Goal: Task Accomplishment & Management: Manage account settings

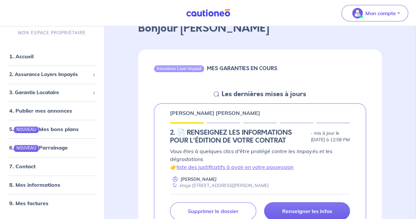
scroll to position [43, 0]
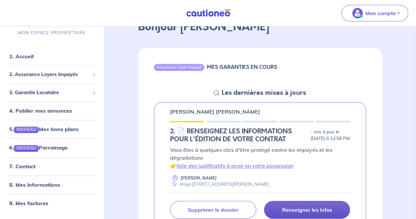
click at [283, 209] on p "Renseigner les infos" at bounding box center [307, 209] width 50 height 7
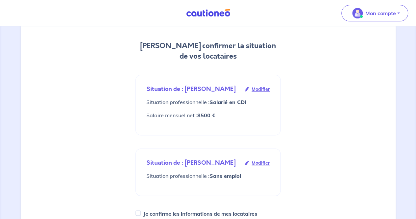
scroll to position [66, 0]
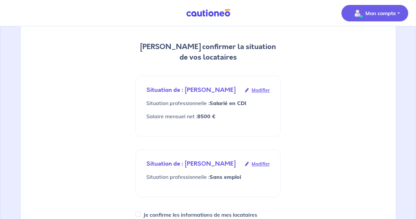
click at [386, 15] on p "Mon compte" at bounding box center [381, 13] width 31 height 8
click at [365, 42] on link "Mes informations" at bounding box center [368, 41] width 53 height 11
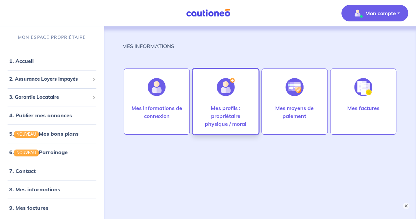
click at [210, 116] on p "Mes profils : propriétaire physique / moral" at bounding box center [225, 116] width 52 height 24
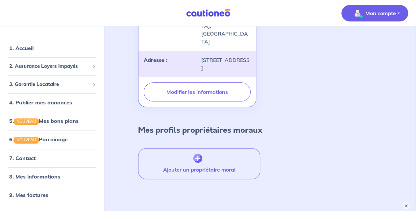
scroll to position [201, 0]
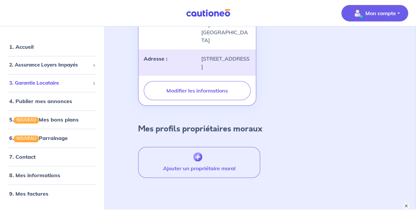
click at [65, 79] on span "3. Garantie Locataire" at bounding box center [49, 83] width 81 height 8
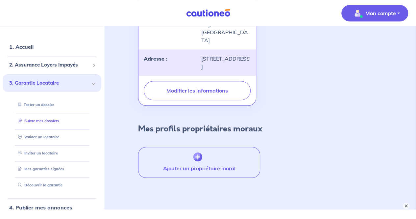
click at [59, 118] on link "Suivre mes dossiers" at bounding box center [37, 120] width 44 height 5
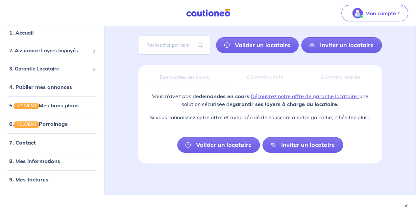
scroll to position [43, 0]
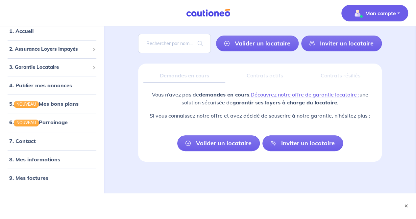
click at [391, 13] on p "Mon compte" at bounding box center [381, 13] width 31 height 8
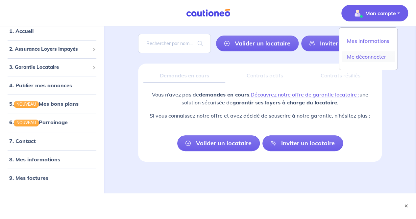
click at [366, 56] on link "Me déconnecter" at bounding box center [368, 56] width 53 height 11
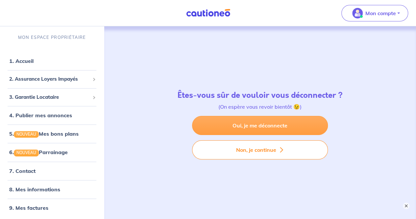
click at [243, 124] on link "Oui, je me déconnecte" at bounding box center [260, 125] width 136 height 19
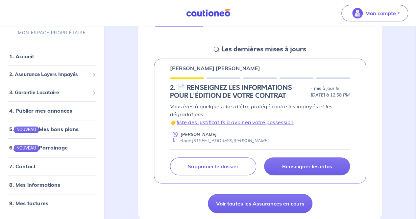
scroll to position [89, 0]
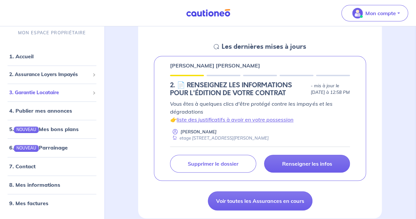
click at [60, 92] on span "3. Garantie Locataire" at bounding box center [49, 93] width 81 height 8
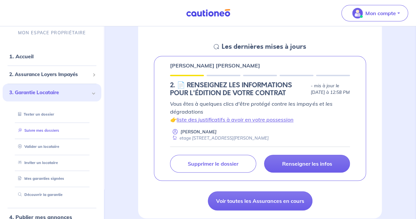
click at [51, 131] on link "Suivre mes dossiers" at bounding box center [37, 130] width 44 height 5
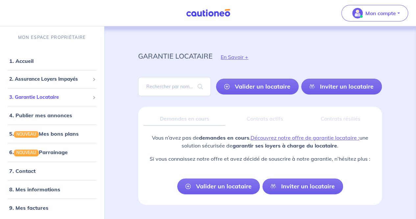
click at [57, 98] on span "3. Garantie Locataire" at bounding box center [49, 97] width 81 height 8
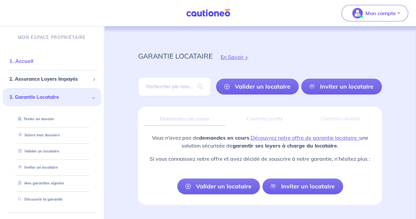
click at [33, 59] on link "1. Accueil" at bounding box center [21, 61] width 24 height 7
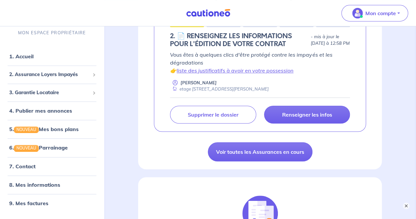
scroll to position [136, 0]
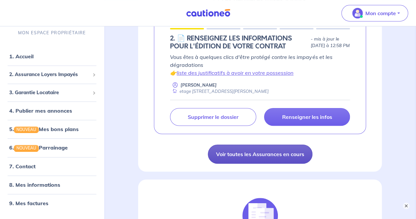
click at [238, 150] on link "Voir toutes les Assurances en cours" at bounding box center [260, 153] width 105 height 19
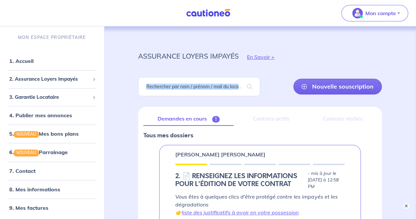
drag, startPoint x: 416, startPoint y: 53, endPoint x: 416, endPoint y: 85, distance: 31.6
click at [416, 85] on div "assurance loyers impayés En Savoir + Nouvelle souscription Fermer Valider un lo…" at bounding box center [260, 171] width 312 height 290
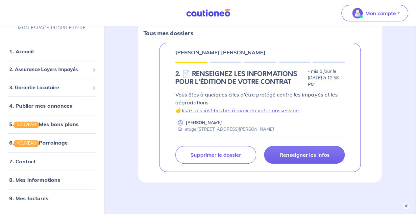
scroll to position [126, 0]
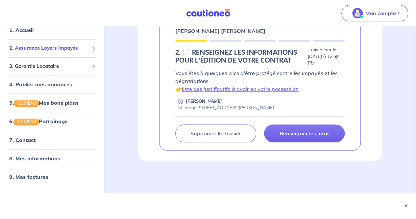
click at [78, 47] on span "2. Assurance Loyers Impayés" at bounding box center [49, 49] width 81 height 8
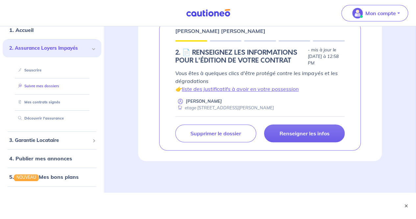
click at [41, 86] on link "Suivre mes dossiers" at bounding box center [37, 86] width 44 height 5
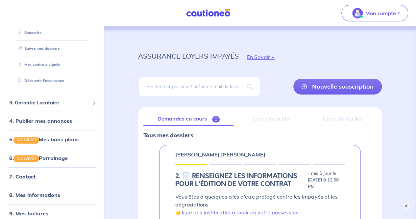
scroll to position [71, 0]
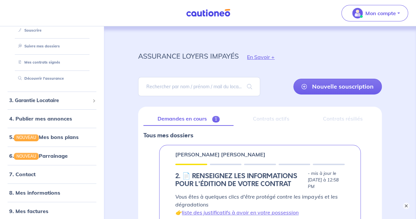
click at [267, 117] on div "Contrats actifs" at bounding box center [271, 119] width 64 height 14
click at [404, 204] on button "×" at bounding box center [406, 206] width 8 height 8
click at [269, 117] on div "Contrats actifs" at bounding box center [271, 119] width 64 height 14
click at [60, 62] on link "Mes contrats signés" at bounding box center [37, 62] width 44 height 5
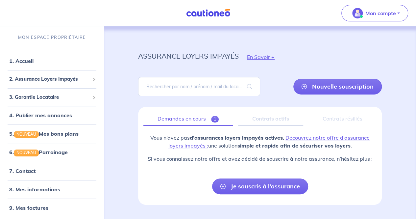
click at [186, 118] on link "Demandes en cours 1" at bounding box center [187, 119] width 89 height 14
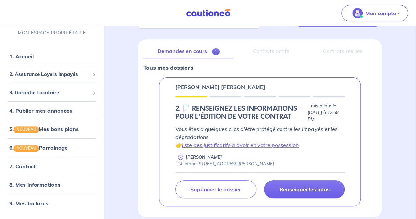
scroll to position [100, 0]
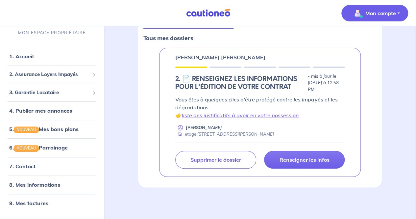
click at [385, 11] on p "Mon compte" at bounding box center [381, 13] width 31 height 8
click at [367, 41] on link "Mes informations" at bounding box center [368, 41] width 53 height 11
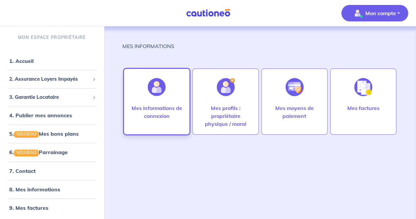
click at [153, 112] on p "Mes informations de connexion" at bounding box center [157, 112] width 52 height 16
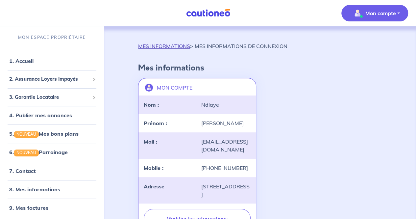
click at [165, 46] on link "MES INFORMATIONS" at bounding box center [164, 46] width 52 height 7
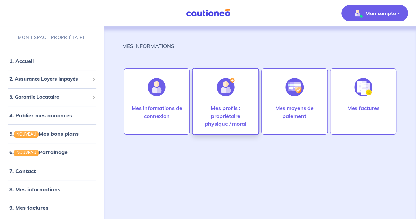
click at [243, 119] on p "Mes profils : propriétaire physique / moral" at bounding box center [225, 116] width 52 height 24
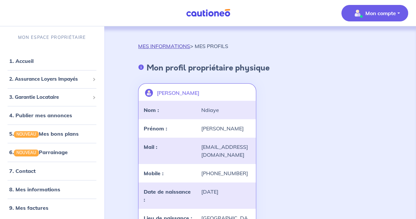
click at [172, 44] on link "MES INFORMATIONS" at bounding box center [164, 46] width 52 height 7
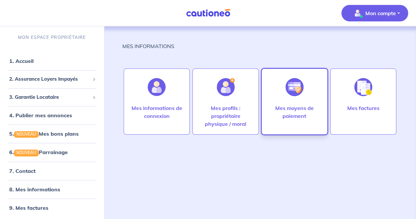
click at [308, 98] on div at bounding box center [294, 87] width 29 height 34
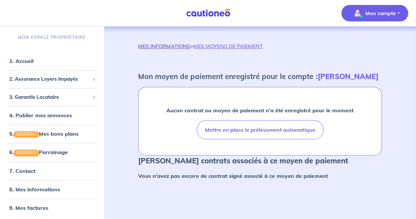
click at [159, 46] on link "MES INFORMATIONS" at bounding box center [164, 46] width 52 height 7
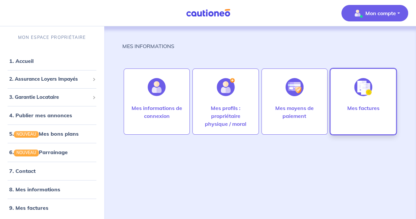
click at [363, 99] on div at bounding box center [363, 87] width 29 height 34
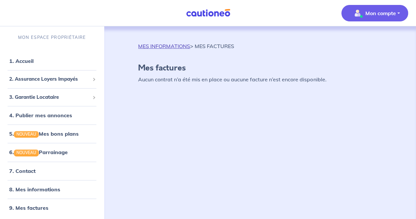
click at [161, 44] on link "MES INFORMATIONS" at bounding box center [164, 46] width 52 height 7
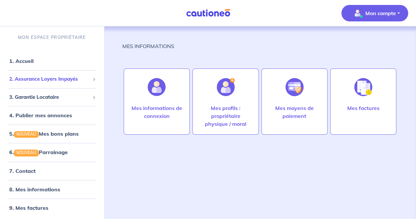
click at [68, 80] on span "2. Assurance Loyers Impayés" at bounding box center [49, 79] width 81 height 8
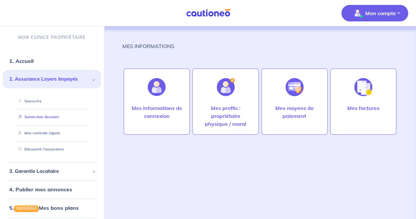
click at [43, 116] on link "Suivre mes dossiers" at bounding box center [37, 116] width 44 height 5
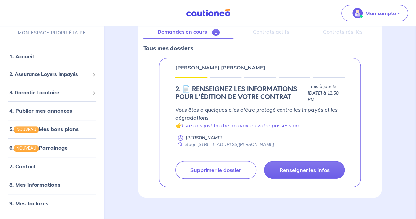
scroll to position [100, 0]
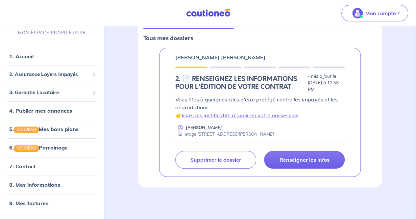
click at [209, 133] on div "etage [STREET_ADDRESS][PERSON_NAME]" at bounding box center [224, 134] width 99 height 6
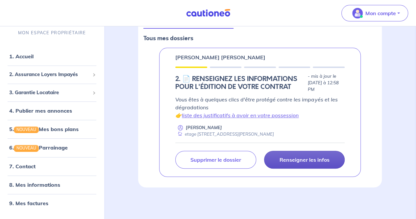
click at [294, 160] on p "Renseigner les infos" at bounding box center [304, 159] width 50 height 7
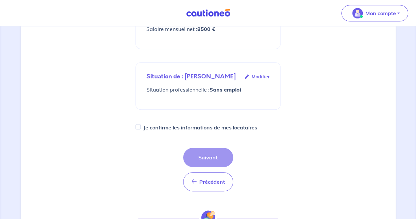
scroll to position [171, 0]
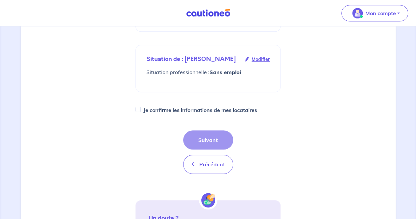
click at [217, 142] on div "Précédent Précédent Suivant" at bounding box center [208, 151] width 50 height 43
click at [139, 112] on input "Je confirme les informations de mes locataires" at bounding box center [138, 109] width 5 height 5
checkbox input "true"
click at [220, 146] on button "Suivant" at bounding box center [208, 139] width 50 height 19
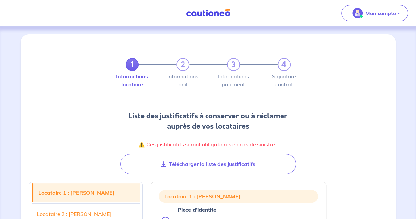
click at [316, 136] on div "1 2 3 4 Informations locataire Informations bail Informations paiement Signatur…" at bounding box center [208, 108] width 367 height 132
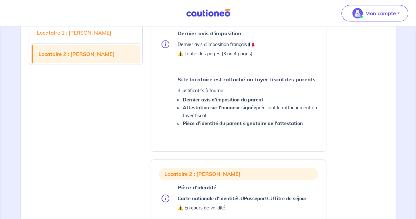
scroll to position [361, 0]
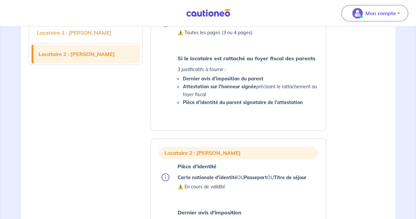
click at [111, 53] on link "Locataire 2 : [PERSON_NAME]" at bounding box center [86, 54] width 107 height 18
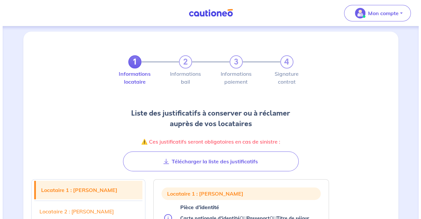
scroll to position [0, 0]
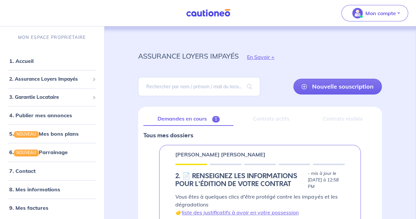
click at [416, 211] on div "assurance loyers impayés En Savoir + Nouvelle souscription Fermer Valider un lo…" at bounding box center [260, 171] width 312 height 290
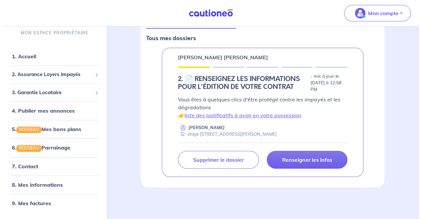
scroll to position [100, 0]
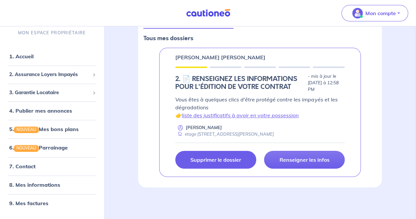
click at [204, 163] on p "Supprimer le dossier" at bounding box center [216, 159] width 51 height 7
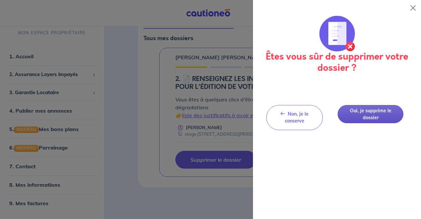
click at [373, 116] on button "Oui, je supprime le dossier" at bounding box center [371, 114] width 66 height 18
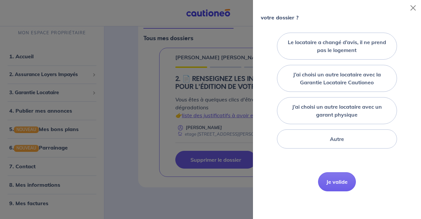
scroll to position [82, 0]
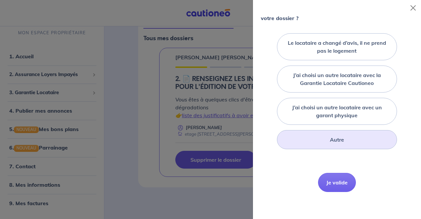
click at [339, 143] on div "Autre" at bounding box center [337, 139] width 120 height 19
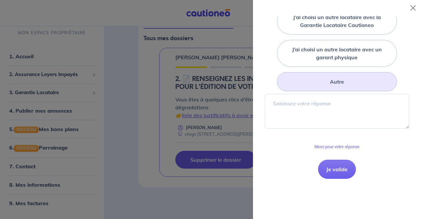
scroll to position [140, 0]
click at [336, 168] on button "Je valide" at bounding box center [337, 168] width 38 height 19
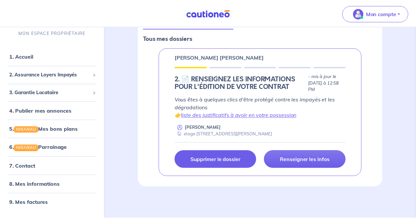
scroll to position [92, 0]
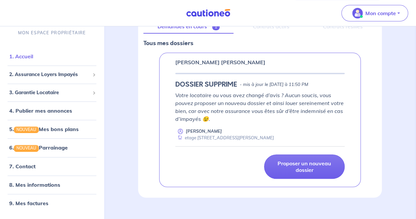
click at [33, 58] on link "1. Accueil" at bounding box center [21, 56] width 24 height 7
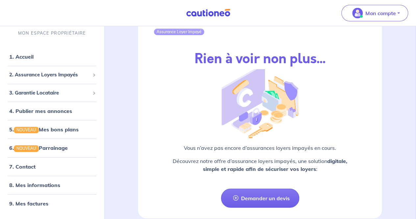
scroll to position [869, 0]
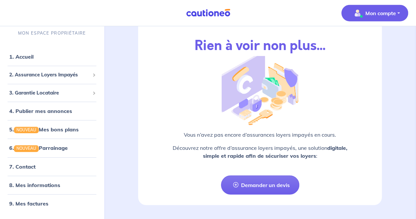
click at [377, 13] on p "Mon compte" at bounding box center [381, 13] width 31 height 8
click at [362, 57] on link "Me déconnecter" at bounding box center [368, 56] width 53 height 11
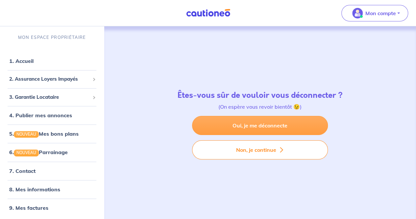
click at [276, 123] on link "Oui, je me déconnecte" at bounding box center [260, 125] width 136 height 19
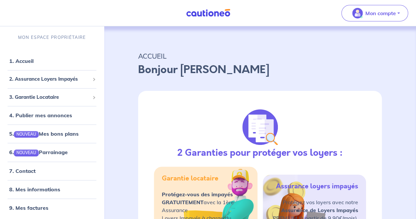
click at [215, 183] on div "Garantie locataire" at bounding box center [190, 182] width 57 height 16
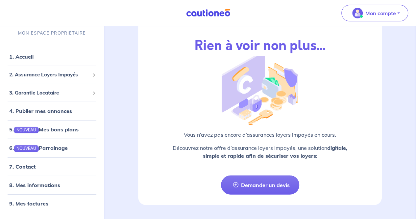
scroll to position [881, 0]
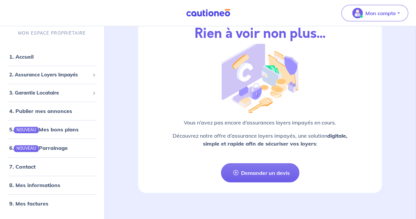
drag, startPoint x: 32, startPoint y: 59, endPoint x: 132, endPoint y: 53, distance: 100.2
click at [132, 53] on div "Assurance Loyer Impayé Rien à voir non plus... Vous n’avez pas encore d’assuran…" at bounding box center [259, 87] width 275 height 211
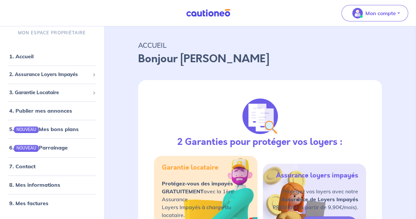
scroll to position [0, 0]
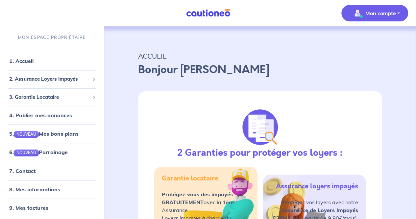
click at [366, 13] on p "Mon compte" at bounding box center [381, 13] width 31 height 8
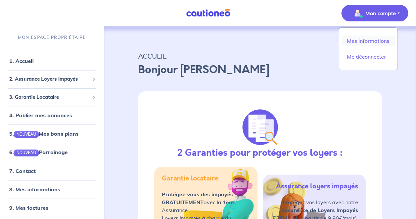
click at [357, 42] on link "Mes informations" at bounding box center [368, 41] width 53 height 11
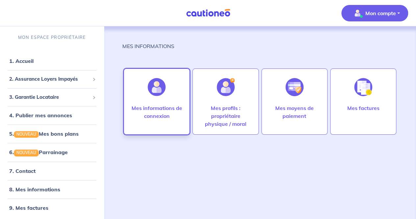
click at [134, 109] on p "Mes informations de connexion" at bounding box center [157, 112] width 52 height 16
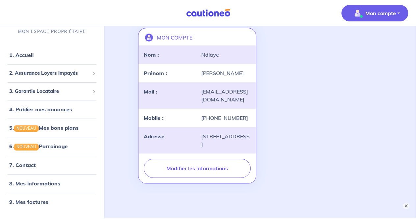
scroll to position [74, 0]
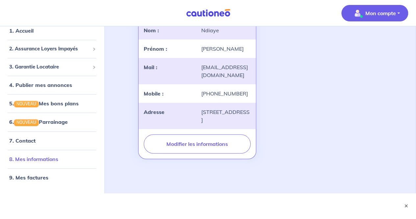
click at [39, 160] on link "8. Mes informations" at bounding box center [33, 159] width 49 height 7
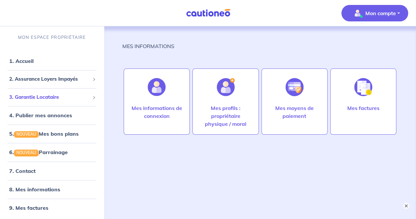
click at [71, 98] on span "3. Garantie Locataire" at bounding box center [49, 97] width 81 height 8
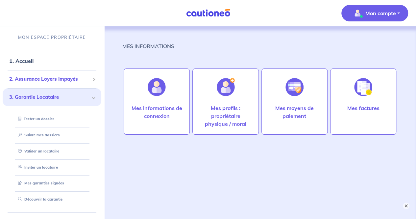
click at [72, 81] on span "2. Assurance Loyers Impayés" at bounding box center [49, 79] width 81 height 8
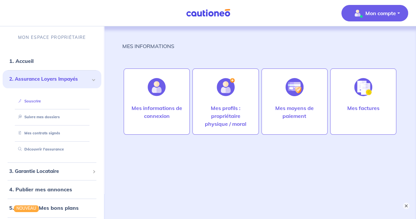
click at [61, 107] on li "Souscrire" at bounding box center [52, 101] width 83 height 16
click at [37, 102] on link "Souscrire" at bounding box center [27, 101] width 25 height 5
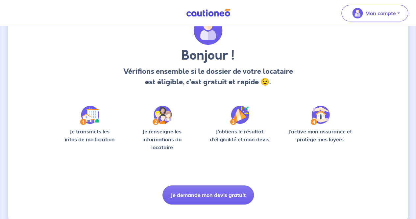
scroll to position [45, 0]
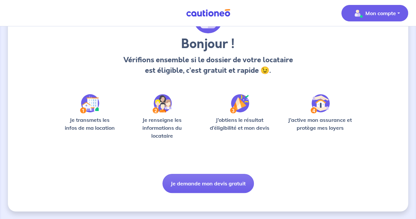
click at [380, 15] on p "Mon compte" at bounding box center [381, 13] width 31 height 8
click at [373, 56] on link "Me déconnecter" at bounding box center [368, 56] width 53 height 11
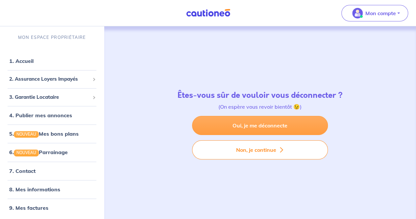
click at [265, 126] on link "Oui, je me déconnecte" at bounding box center [260, 125] width 136 height 19
